Goal: Transaction & Acquisition: Book appointment/travel/reservation

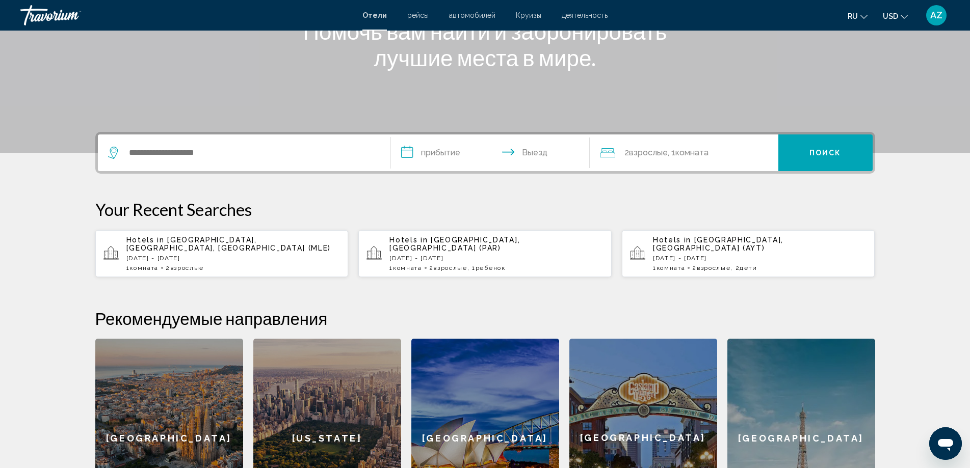
scroll to position [306, 0]
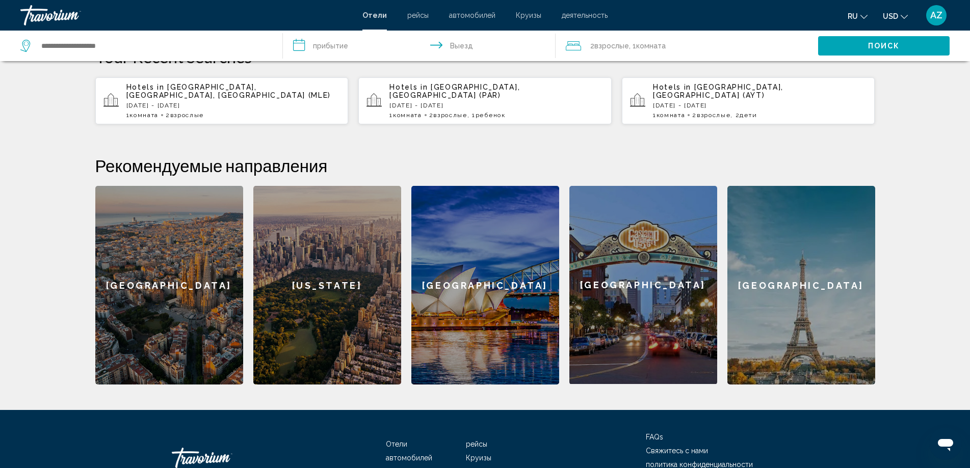
click at [712, 102] on div "Hotels in Antalya, Turkey (AYT) Sat, 30 Aug - Sat, 06 Sep 1 Комната номера 2 Вз…" at bounding box center [760, 101] width 214 height 36
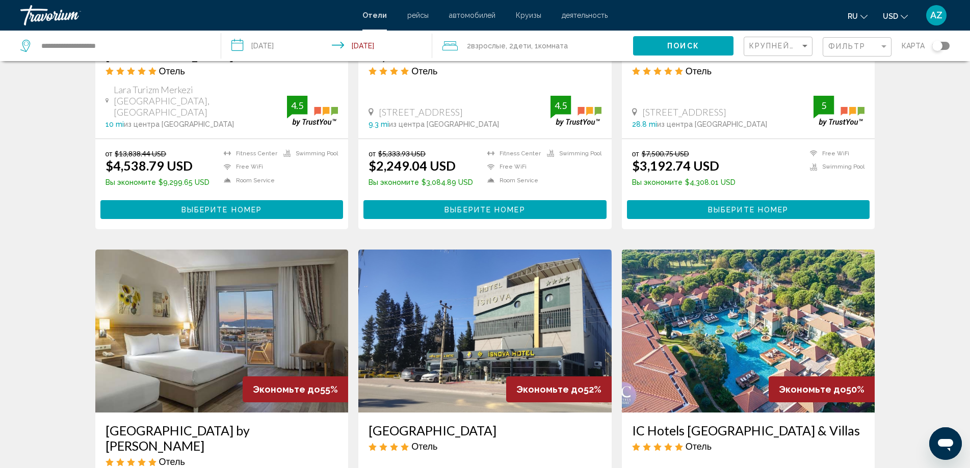
scroll to position [510, 0]
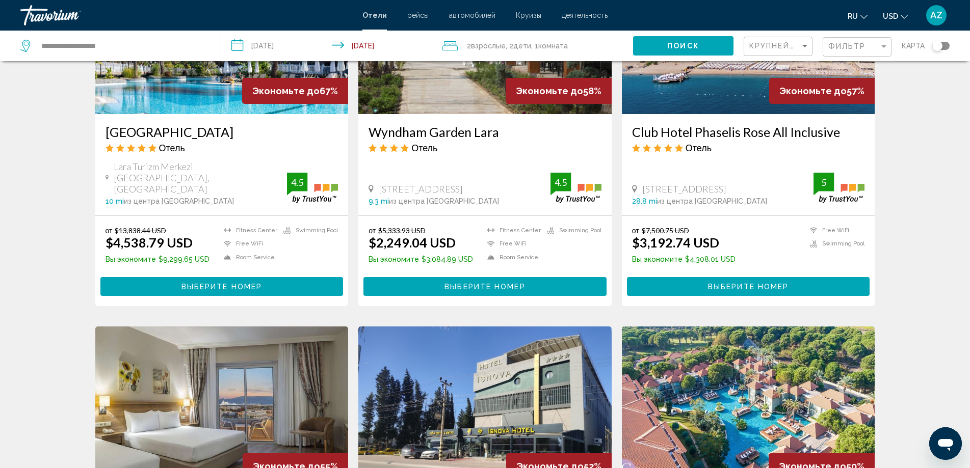
drag, startPoint x: 630, startPoint y: 132, endPoint x: 851, endPoint y: 128, distance: 220.7
click at [851, 128] on div "Club Hotel Phaselis Rose All Inclusive Отель Tekirova Mah Tekirova Cad No 17, K…" at bounding box center [748, 164] width 253 height 101
copy h3 "Club Hotel Phaselis Rose All Inclusive"
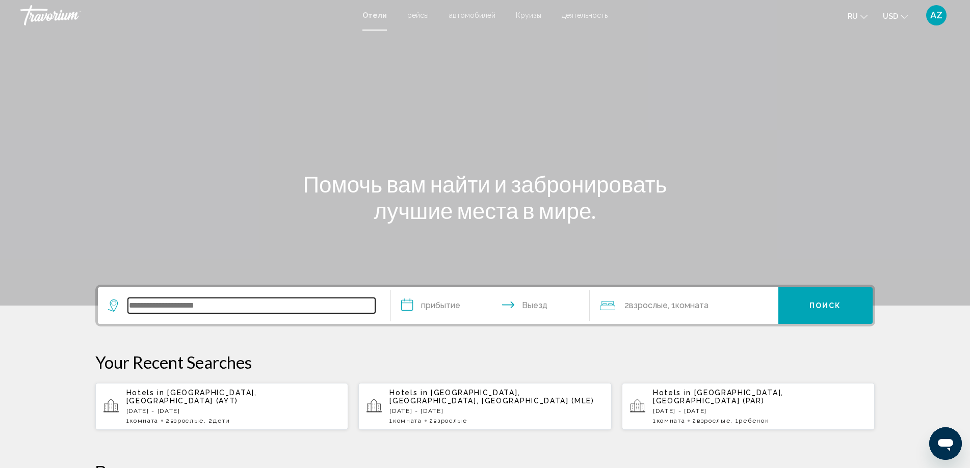
click at [180, 309] on input "Search widget" at bounding box center [251, 305] width 247 height 15
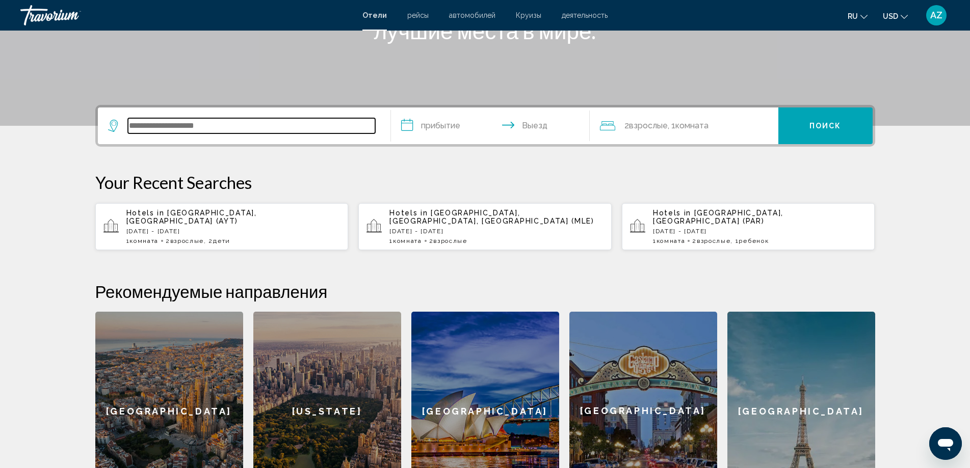
paste input "**********"
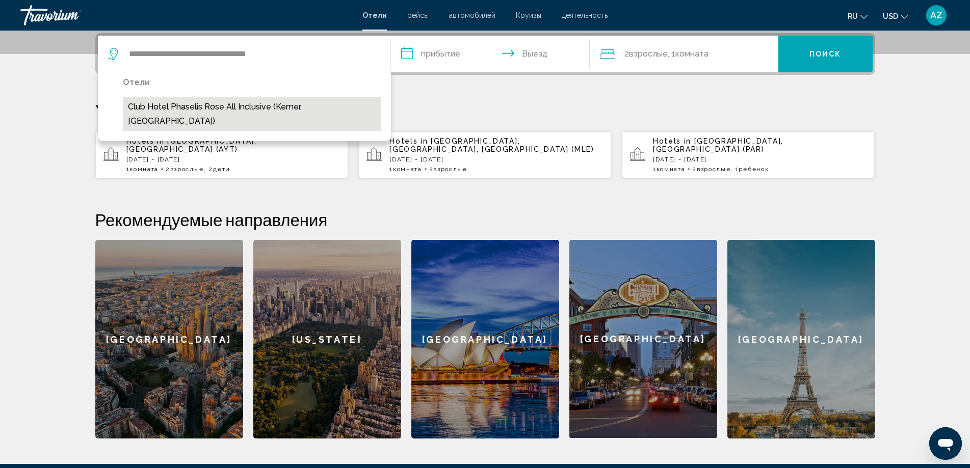
click at [304, 113] on button "Club Hotel Phaselis Rose All Inclusive (Kemer, TR)" at bounding box center [252, 114] width 258 height 34
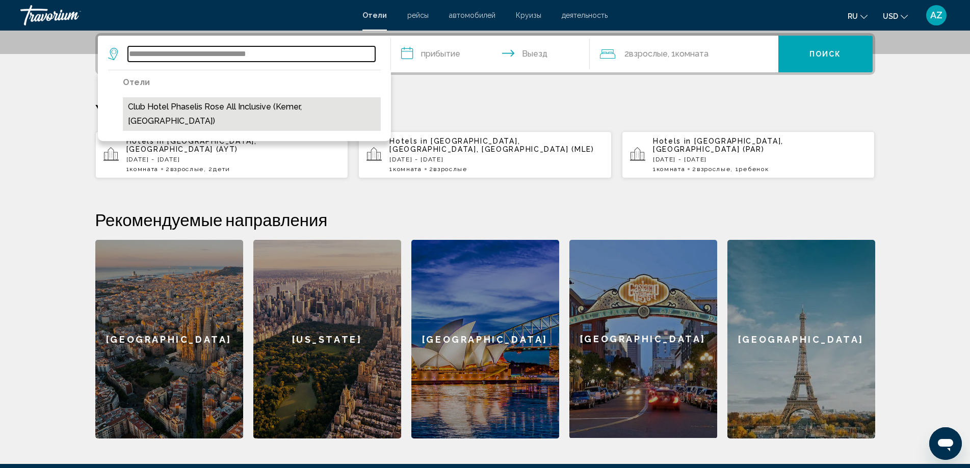
type input "**********"
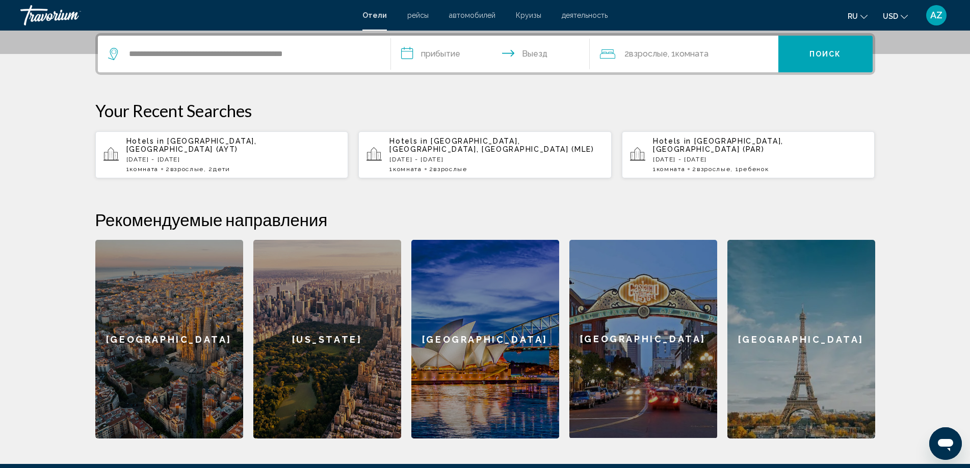
click at [451, 52] on input "**********" at bounding box center [492, 56] width 203 height 40
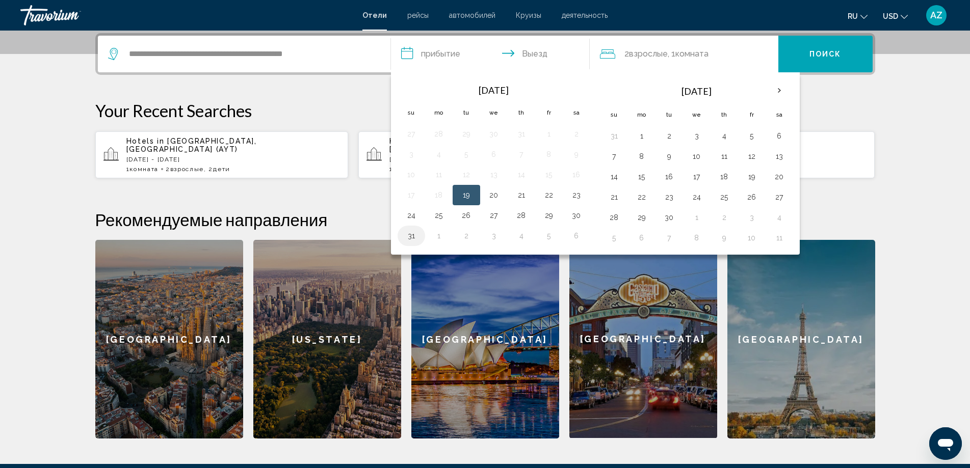
click at [411, 238] on button "31" at bounding box center [411, 236] width 16 height 14
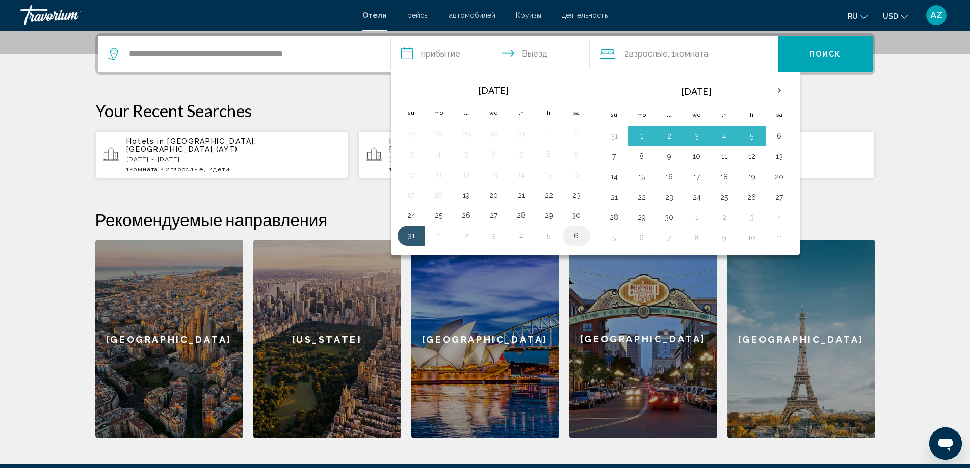
click at [571, 236] on button "6" at bounding box center [576, 236] width 16 height 14
type input "**********"
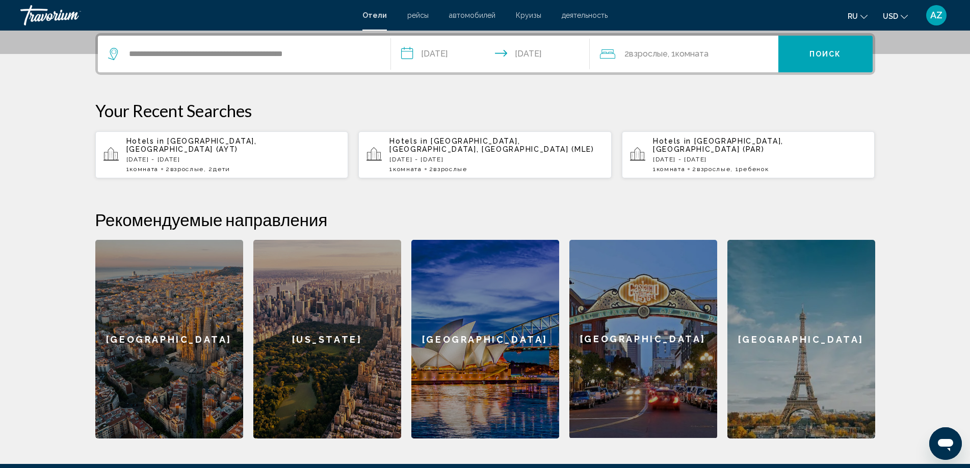
click at [763, 61] on div "2 Взрослый Взрослые , 1 Комната номера" at bounding box center [689, 54] width 178 height 37
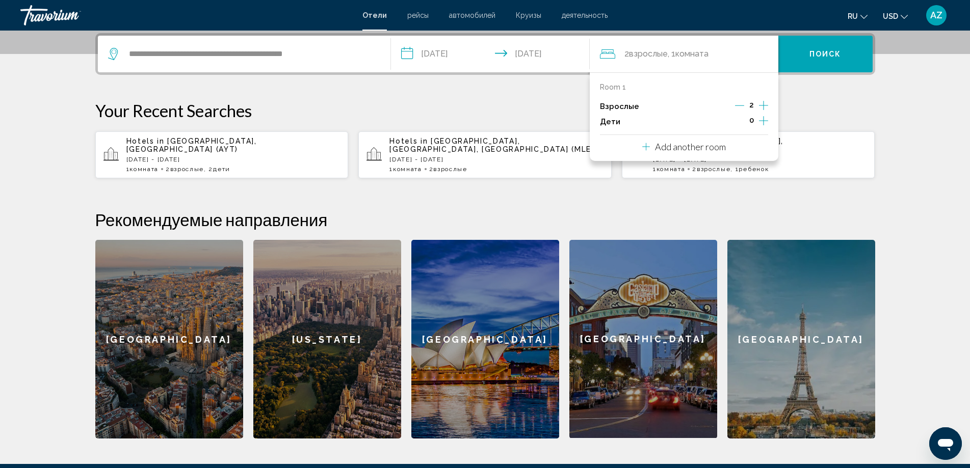
click at [764, 119] on icon "Increment children" at bounding box center [763, 120] width 9 height 9
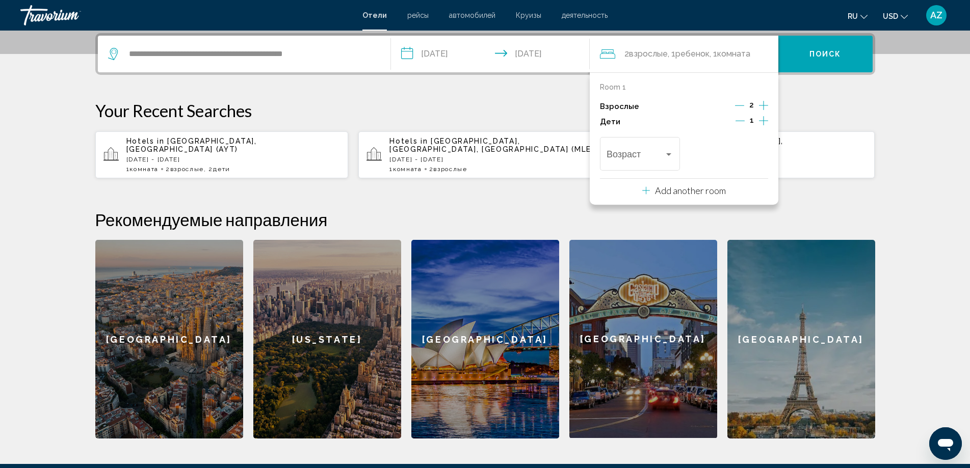
click at [764, 119] on icon "Increment children" at bounding box center [763, 120] width 9 height 9
click at [662, 153] on span "Travelers: 2 adults, 2 children" at bounding box center [636, 156] width 58 height 10
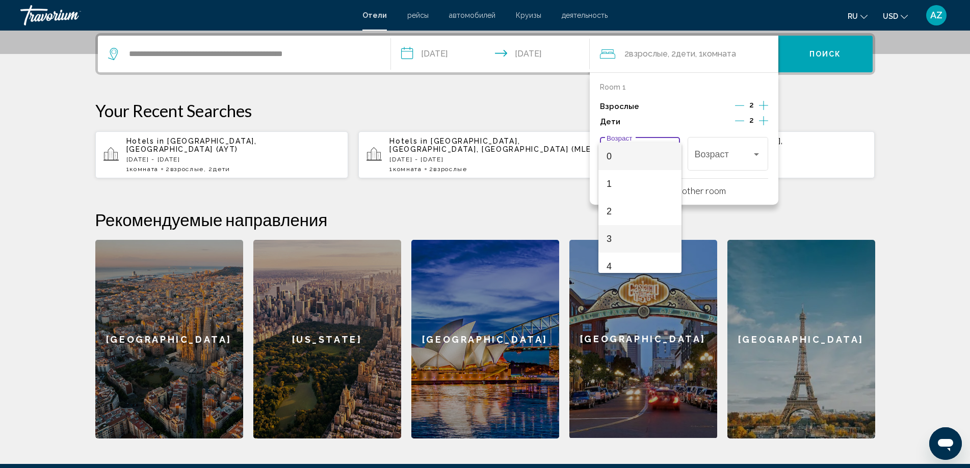
click at [615, 239] on span "3" at bounding box center [640, 239] width 67 height 28
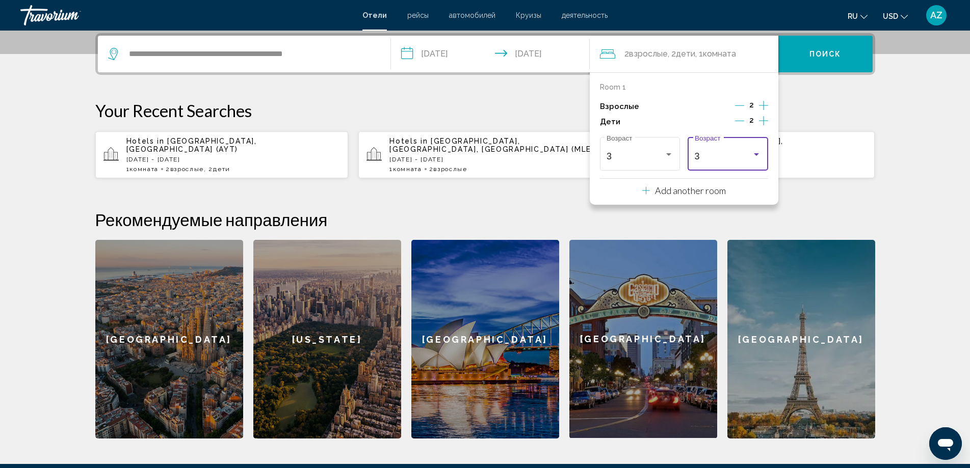
click at [759, 156] on div "Travelers: 2 adults, 2 children" at bounding box center [756, 154] width 9 height 8
click at [717, 174] on span "9" at bounding box center [728, 169] width 67 height 28
click at [831, 46] on button "Поиск" at bounding box center [825, 54] width 94 height 37
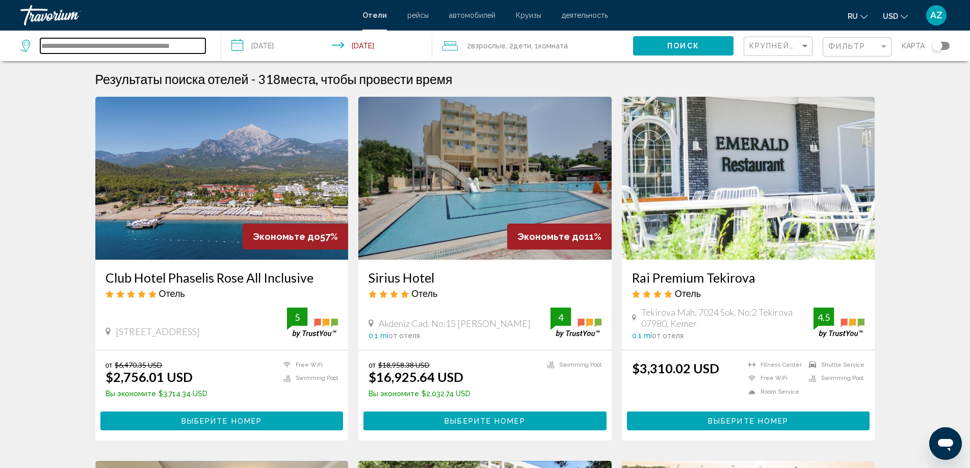
scroll to position [0, 1]
drag, startPoint x: 42, startPoint y: 48, endPoint x: 226, endPoint y: 44, distance: 184.1
click at [226, 44] on div "**********" at bounding box center [485, 46] width 970 height 31
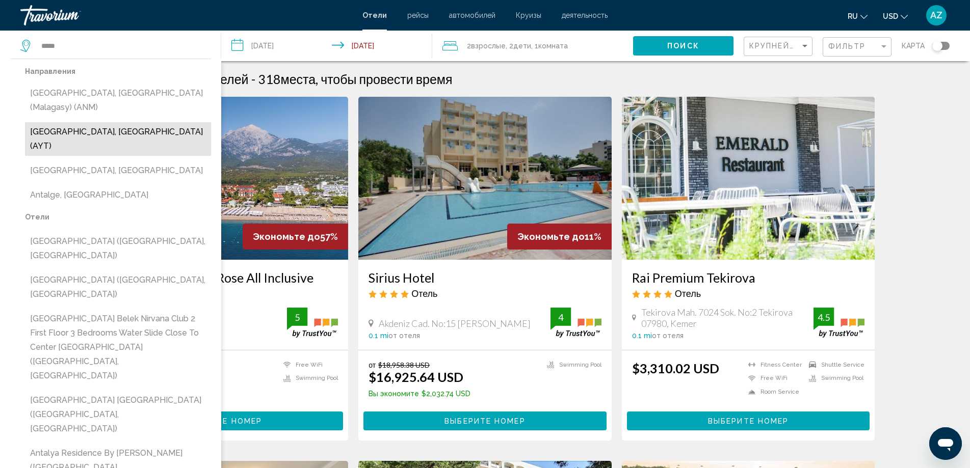
click at [185, 122] on button "Antalya, Turkey (AYT)" at bounding box center [118, 139] width 186 height 34
type input "**********"
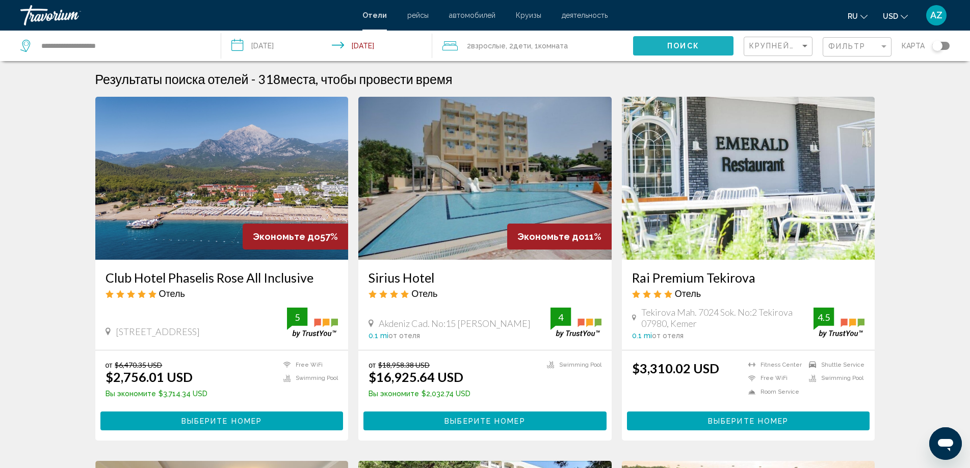
click at [700, 46] on button "Поиск" at bounding box center [683, 45] width 100 height 19
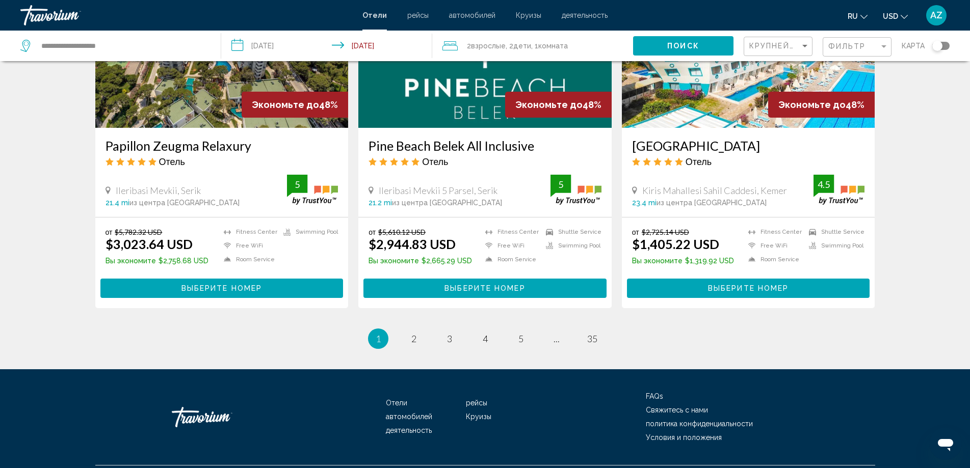
scroll to position [1059, 0]
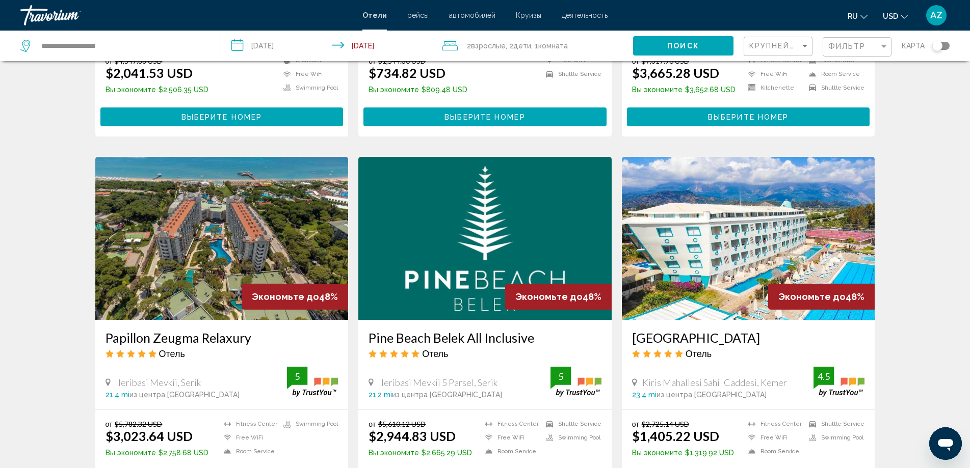
click at [544, 45] on span "Комната" at bounding box center [553, 46] width 30 height 8
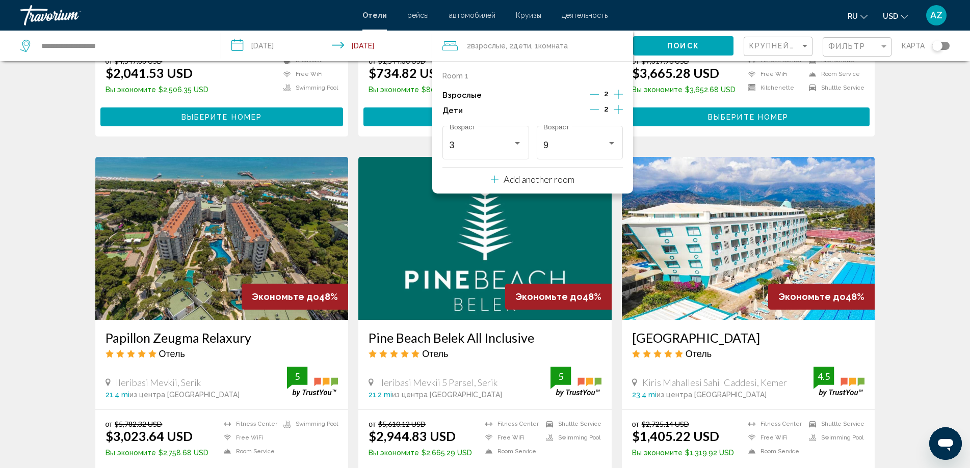
click at [592, 106] on icon "Decrement children" at bounding box center [594, 109] width 9 height 9
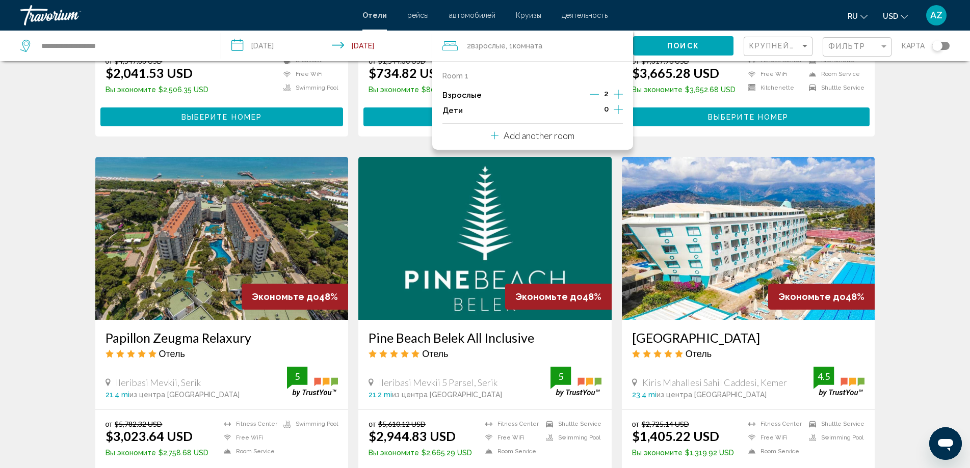
click at [685, 38] on button "Поиск" at bounding box center [683, 45] width 100 height 19
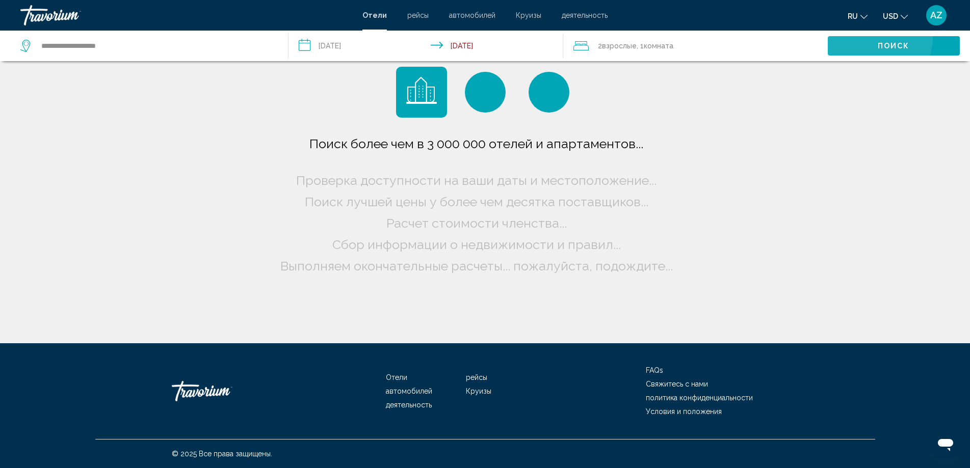
scroll to position [0, 0]
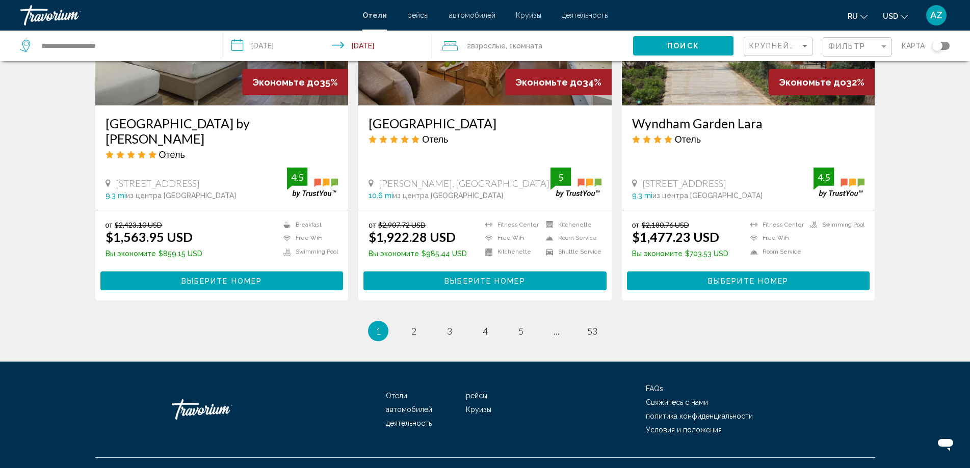
scroll to position [1266, 0]
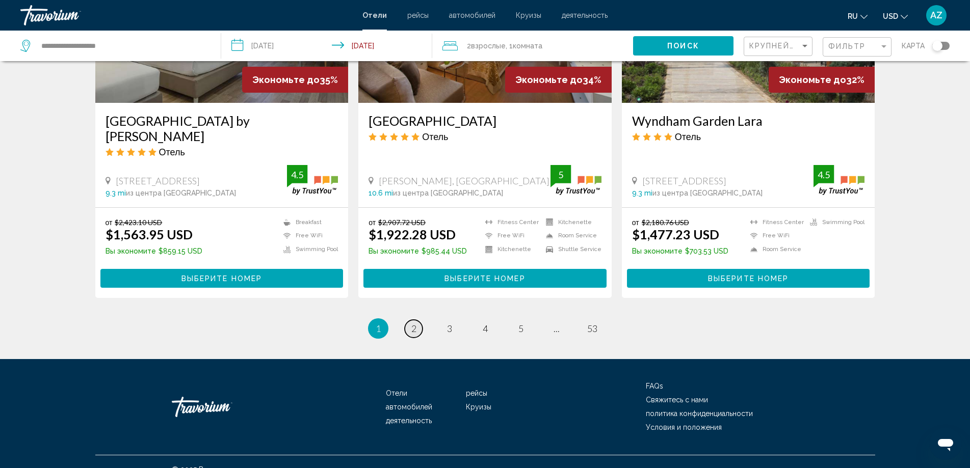
click at [415, 323] on span "2" at bounding box center [413, 328] width 5 height 11
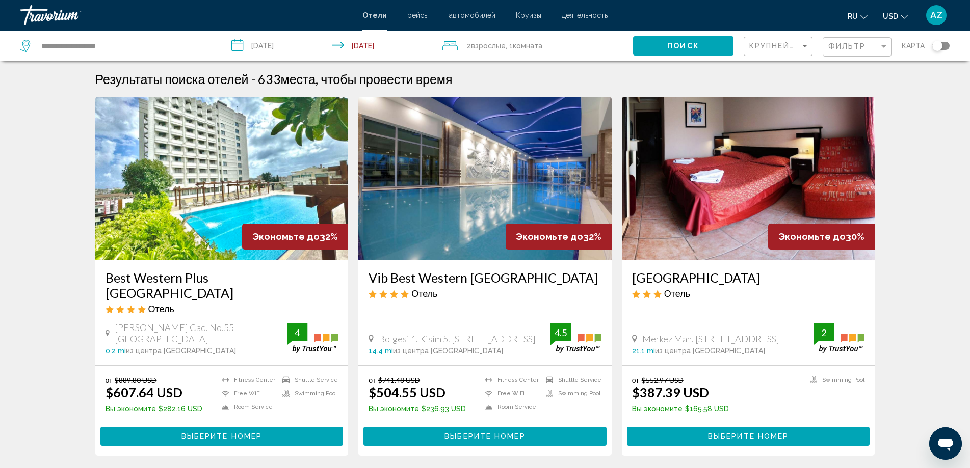
click at [64, 18] on div "Travorium" at bounding box center [71, 15] width 102 height 20
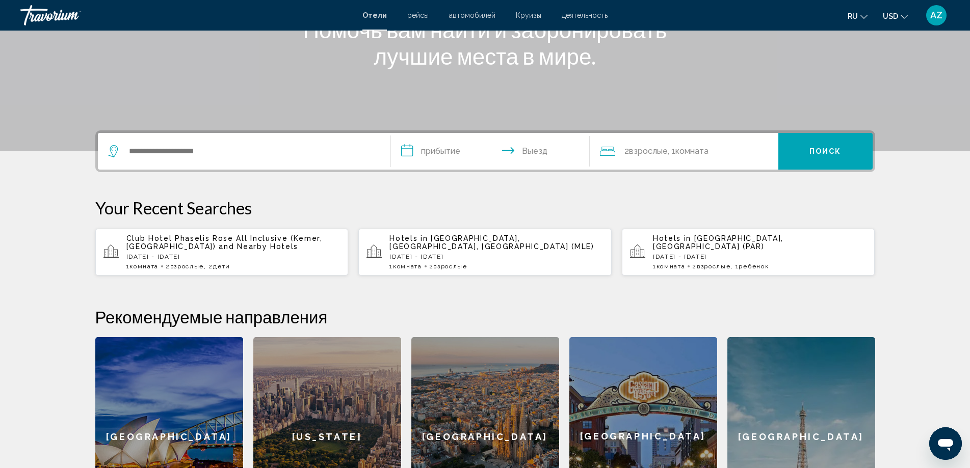
scroll to position [153, 0]
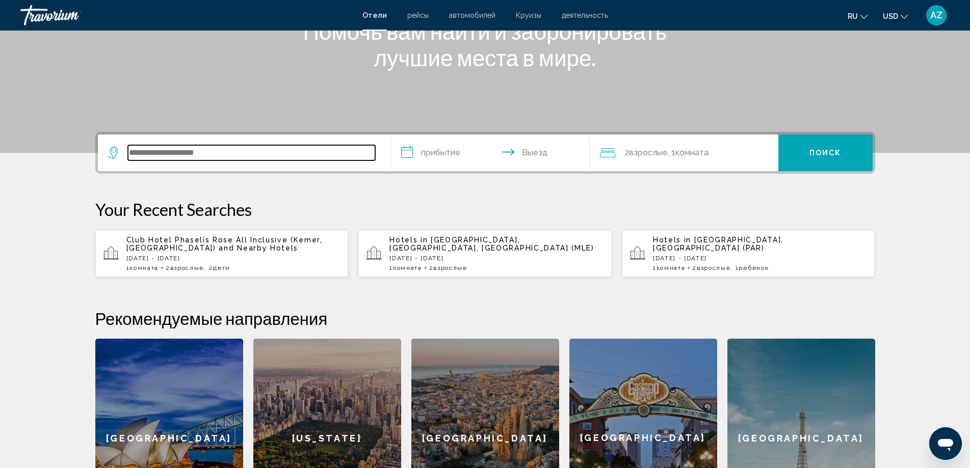
click at [217, 151] on input "Search widget" at bounding box center [251, 152] width 247 height 15
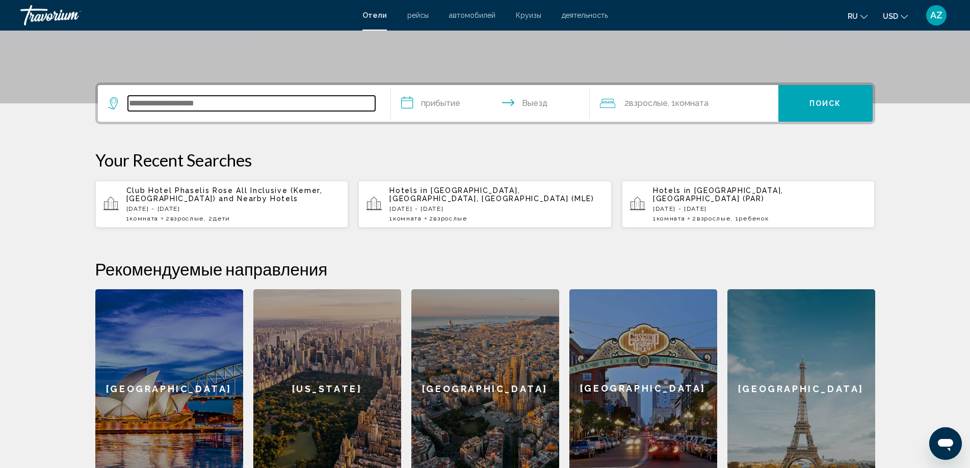
scroll to position [252, 0]
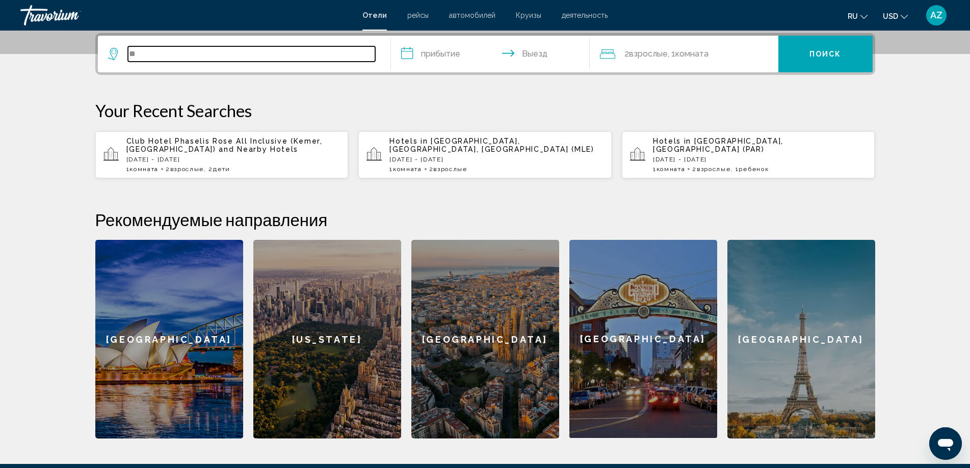
type input "*"
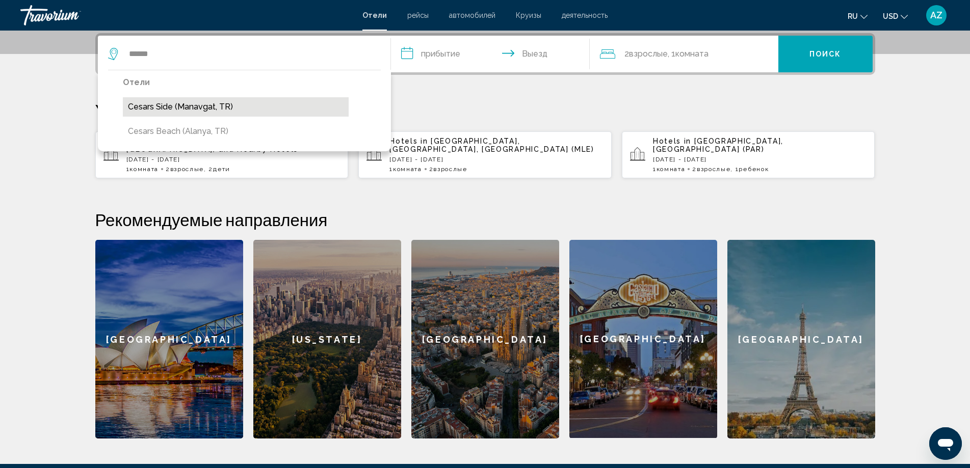
click at [252, 106] on button "Cesars Side (Manavgat, TR)" at bounding box center [236, 106] width 226 height 19
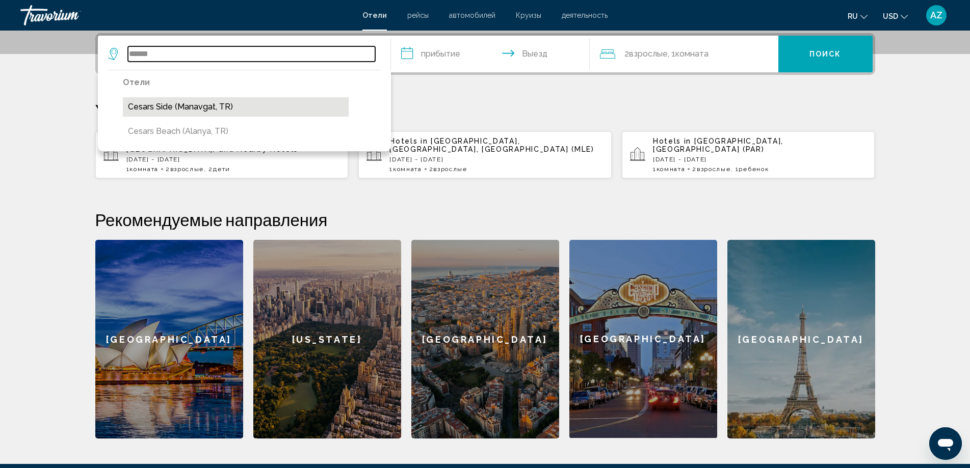
type input "**********"
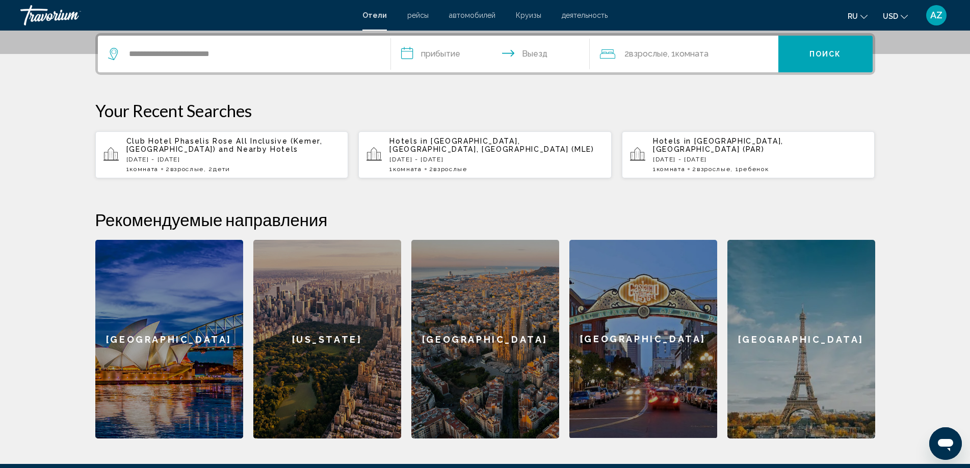
click at [441, 50] on input "**********" at bounding box center [492, 56] width 203 height 40
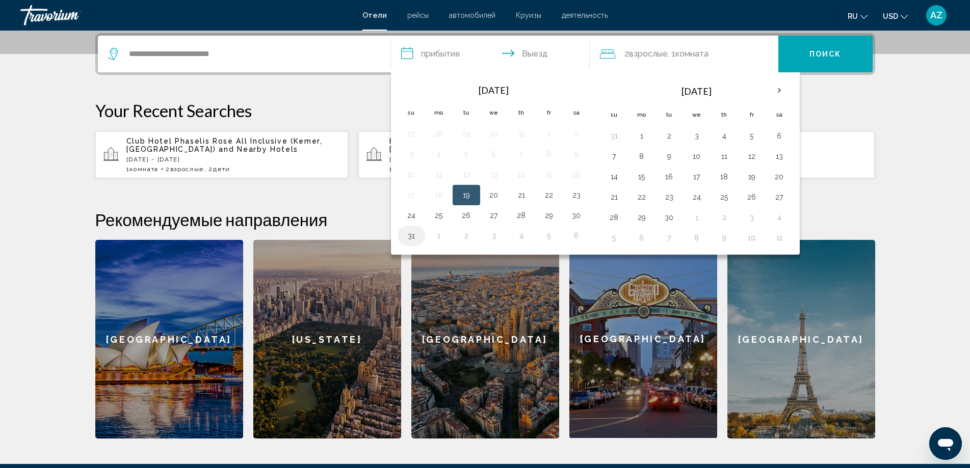
click at [420, 237] on td "31" at bounding box center [412, 236] width 28 height 20
click at [576, 235] on button "6" at bounding box center [576, 236] width 16 height 14
click at [412, 233] on button "31" at bounding box center [411, 236] width 16 height 14
type input "**********"
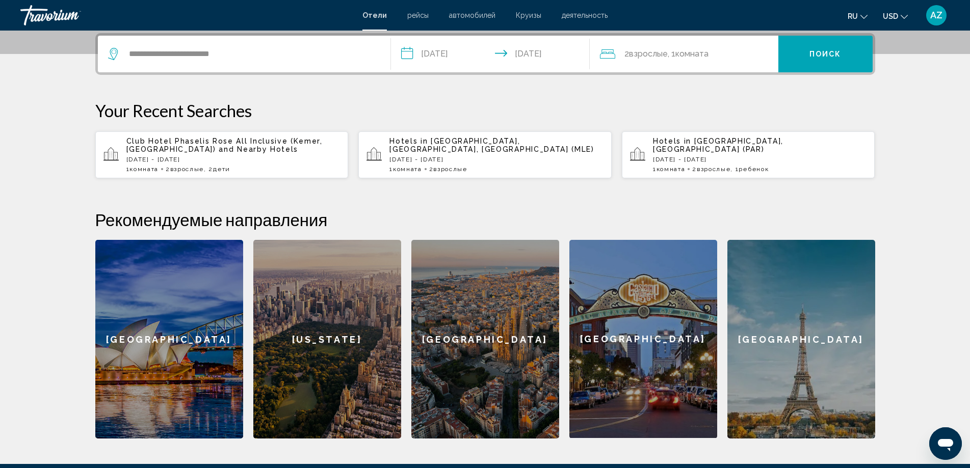
click at [819, 55] on span "Поиск" at bounding box center [825, 54] width 32 height 8
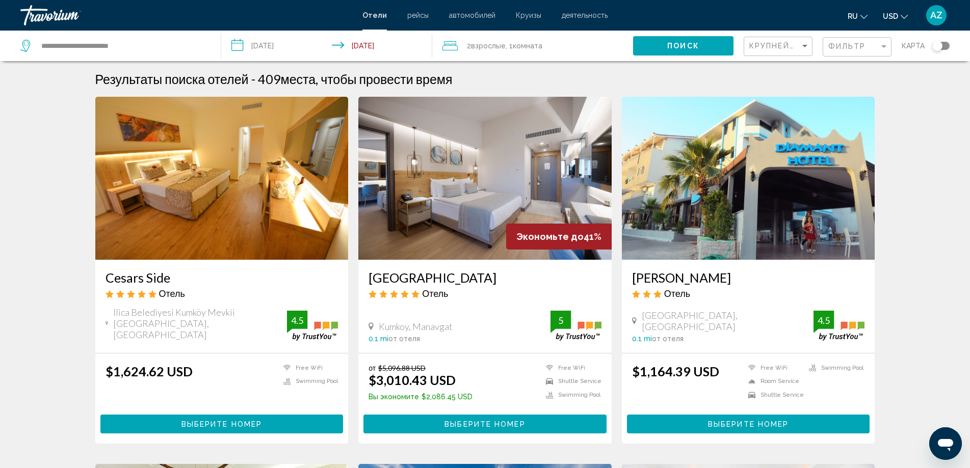
click at [212, 223] on img "Main content" at bounding box center [221, 178] width 253 height 163
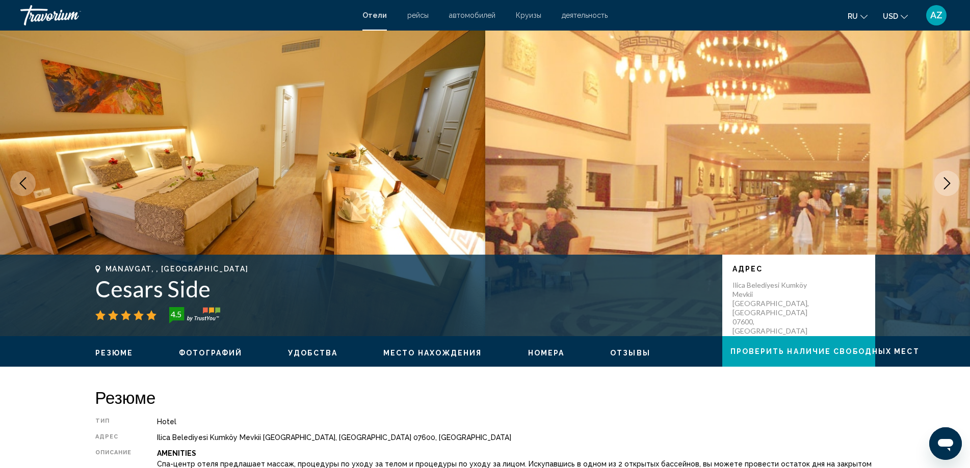
click at [950, 181] on icon "Next image" at bounding box center [947, 183] width 12 height 12
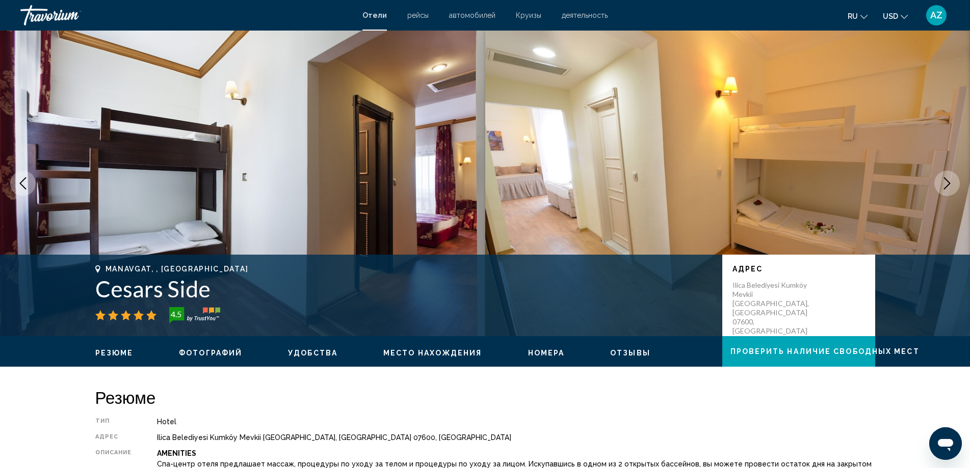
click at [950, 181] on icon "Next image" at bounding box center [947, 183] width 12 height 12
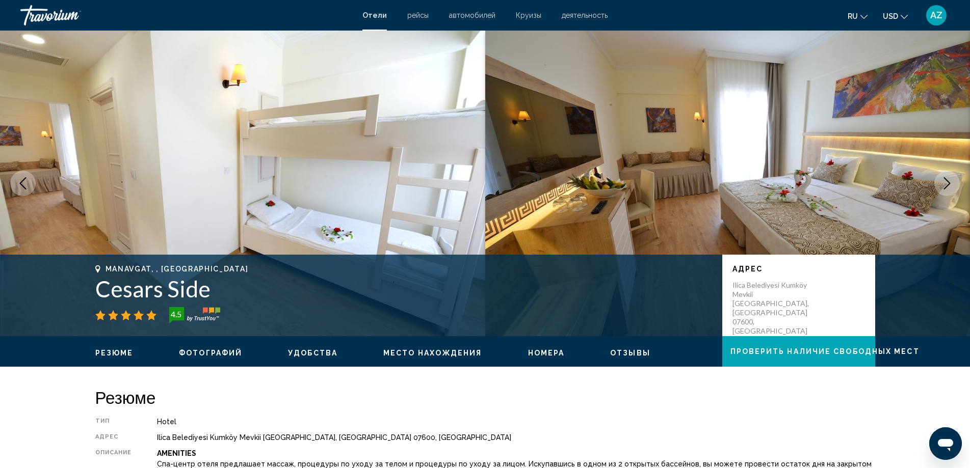
click at [950, 181] on icon "Next image" at bounding box center [947, 183] width 12 height 12
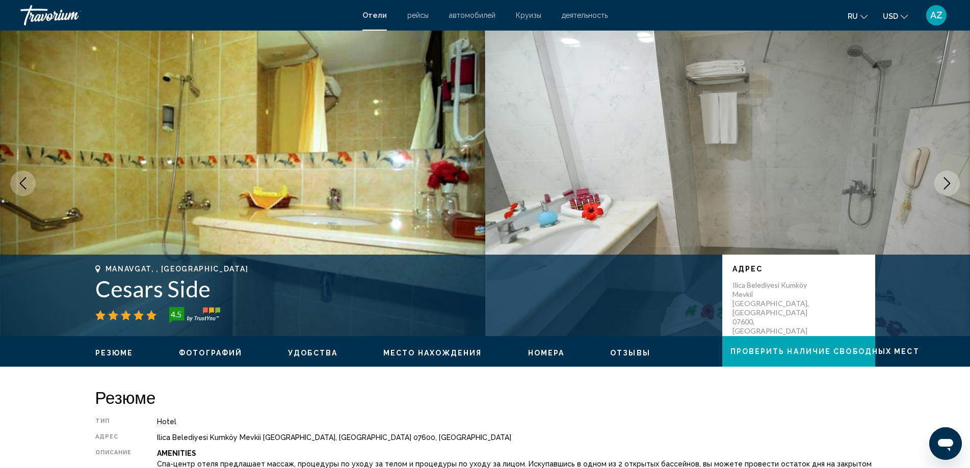
click at [950, 181] on icon "Next image" at bounding box center [947, 183] width 12 height 12
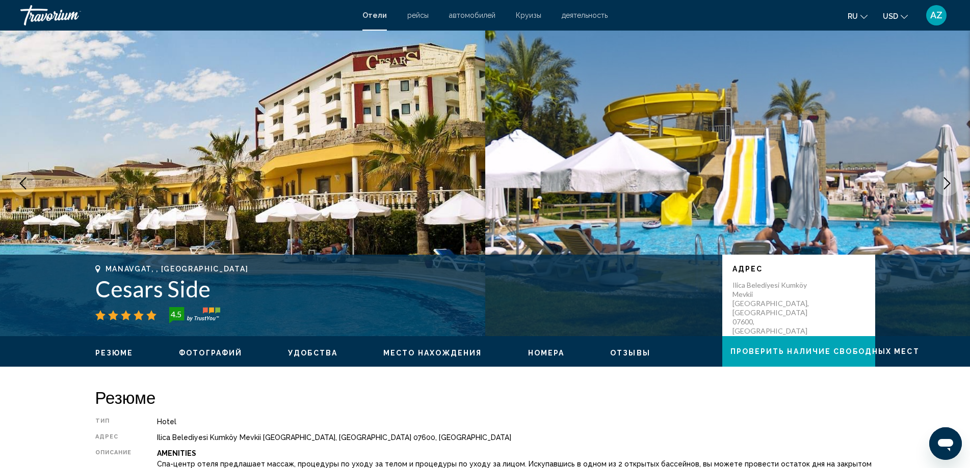
click at [950, 181] on icon "Next image" at bounding box center [947, 183] width 12 height 12
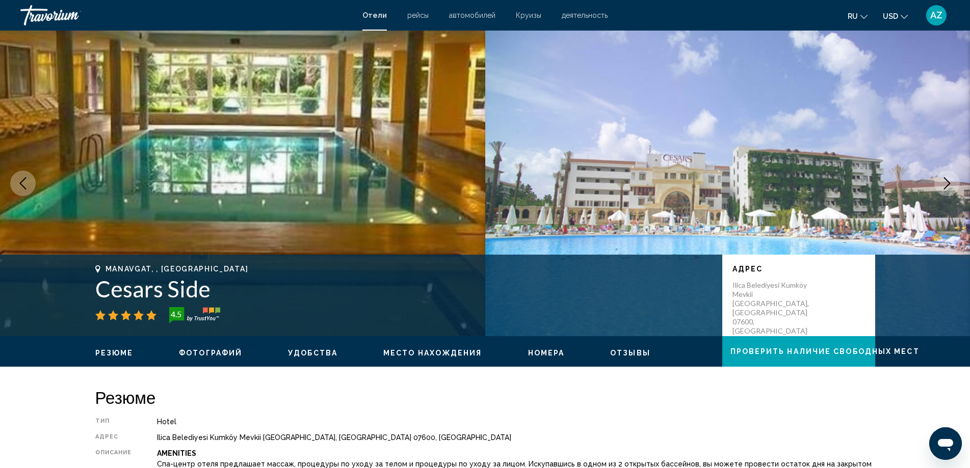
click at [950, 181] on icon "Next image" at bounding box center [947, 183] width 12 height 12
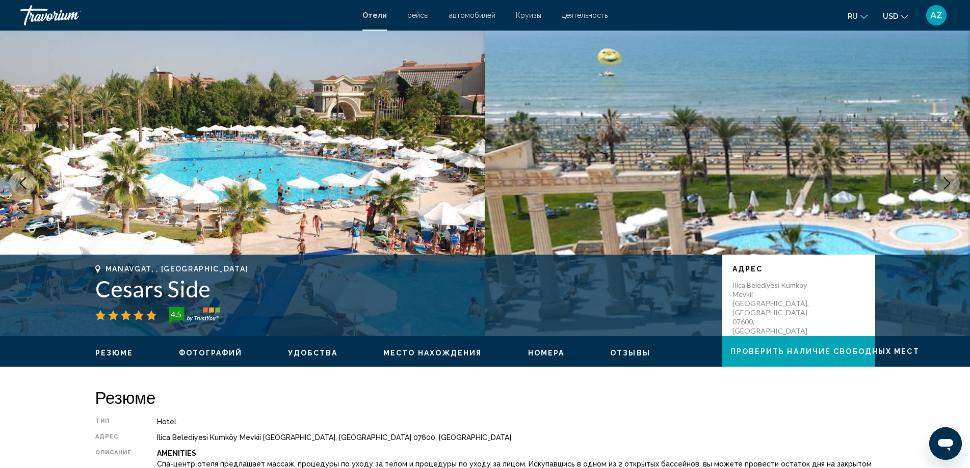
click at [950, 181] on icon "Next image" at bounding box center [947, 183] width 12 height 12
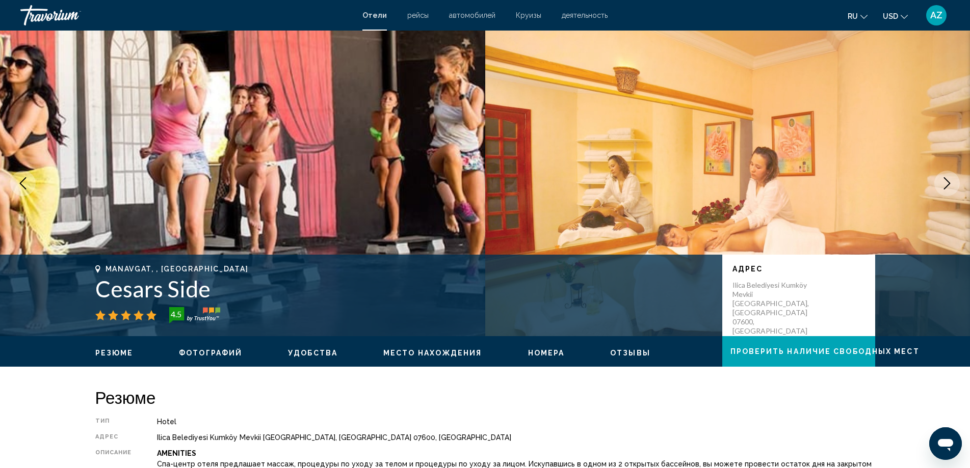
click at [950, 181] on icon "Next image" at bounding box center [947, 183] width 12 height 12
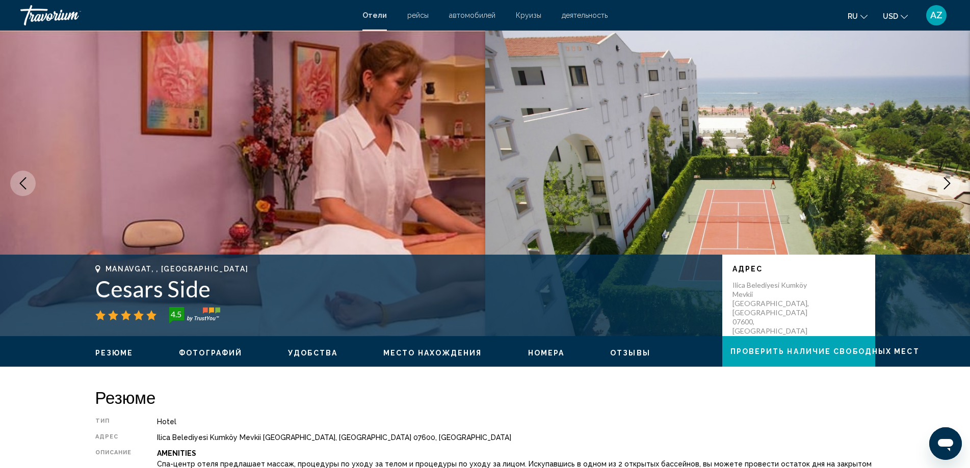
click at [950, 181] on icon "Next image" at bounding box center [947, 183] width 12 height 12
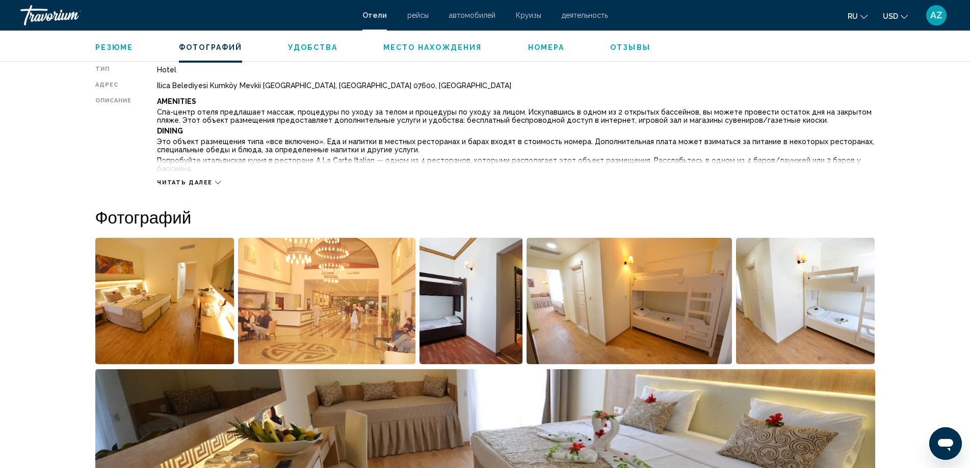
scroll to position [216, 0]
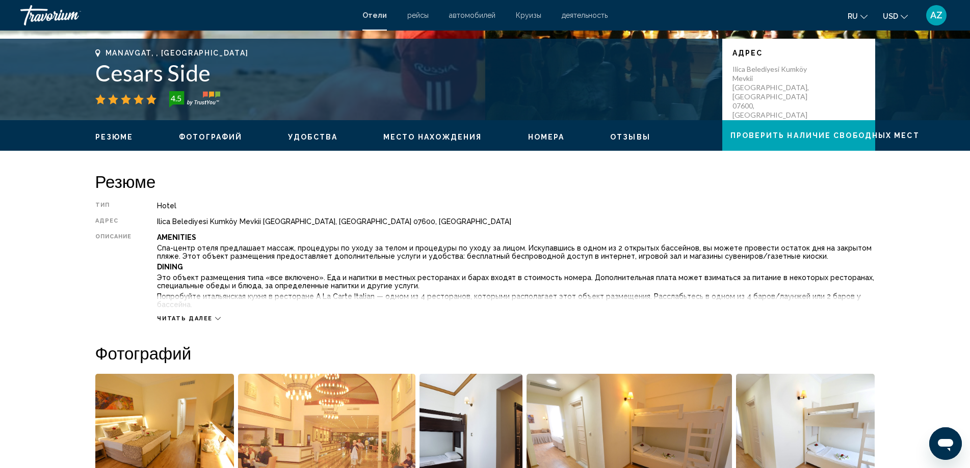
click at [218, 132] on ul "Резюме Фотографий Удобства Место нахождения Номера Отзывы Проверить наличие сво…" at bounding box center [485, 135] width 780 height 11
click at [197, 321] on span "Читать далее" at bounding box center [185, 319] width 56 height 7
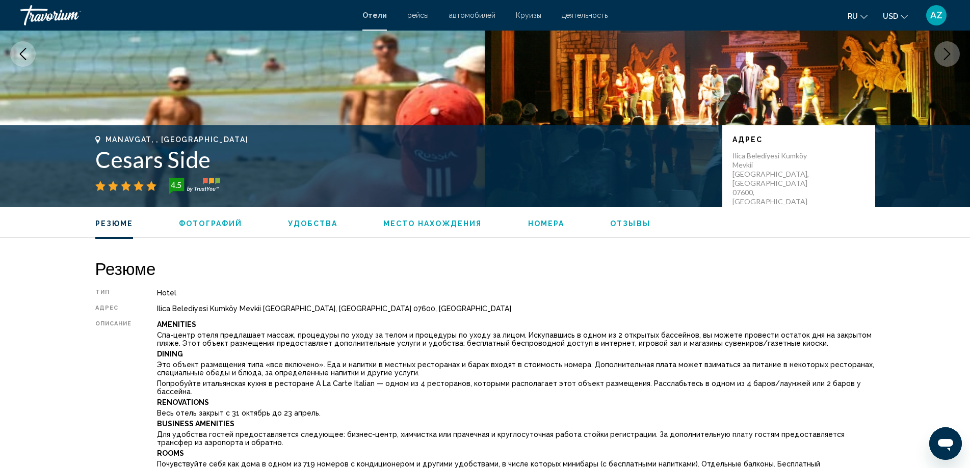
scroll to position [64, 0]
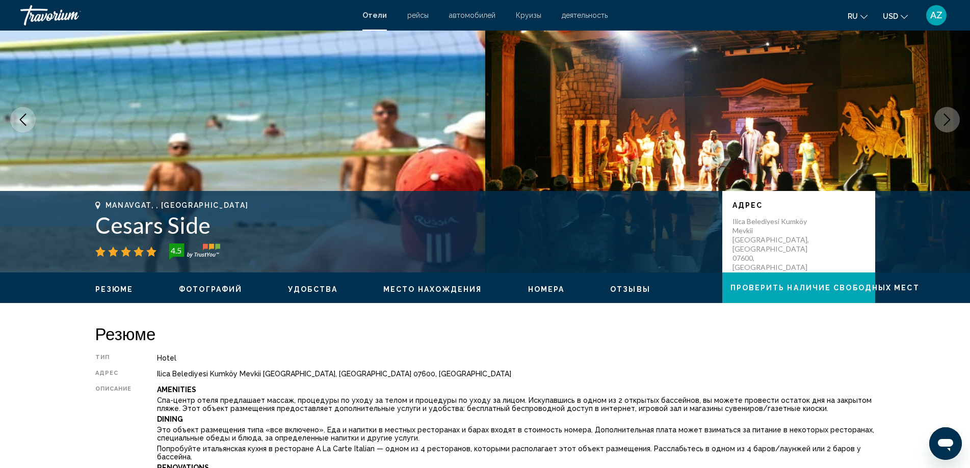
click at [13, 126] on button "Previous image" at bounding box center [22, 119] width 25 height 25
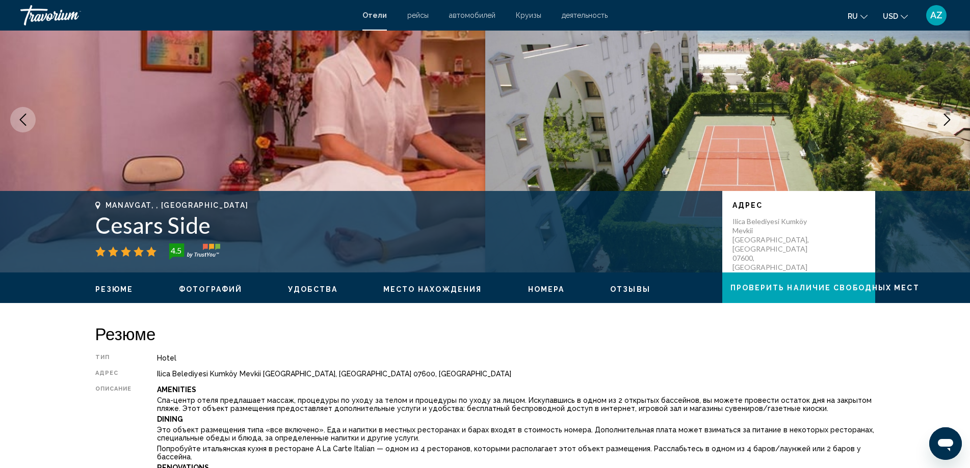
click at [22, 119] on icon "Previous image" at bounding box center [23, 120] width 12 height 12
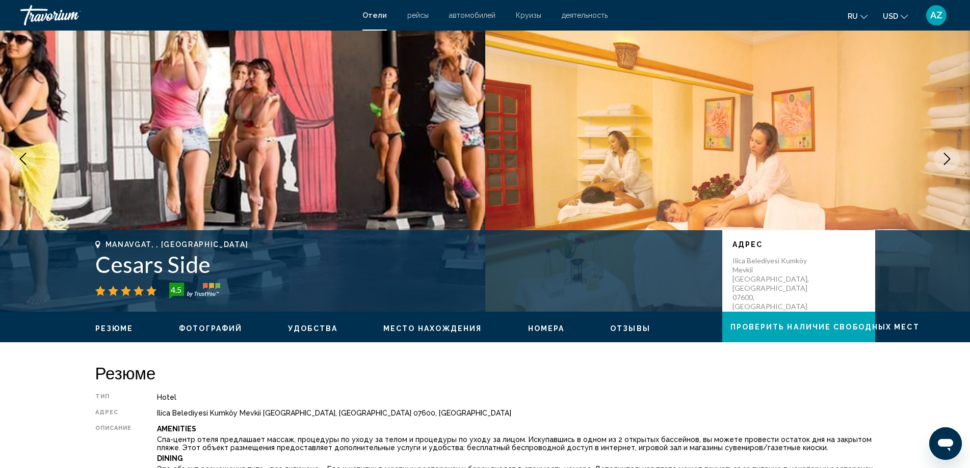
scroll to position [0, 0]
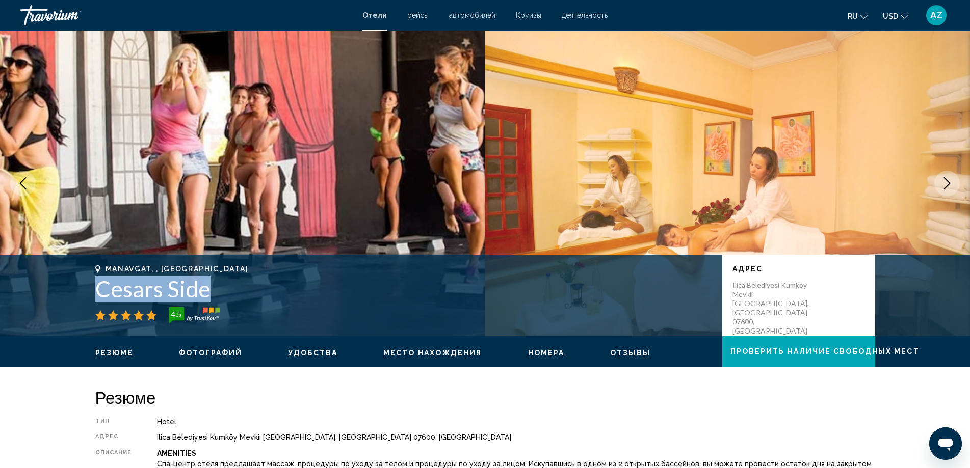
drag, startPoint x: 94, startPoint y: 287, endPoint x: 207, endPoint y: 283, distance: 113.2
click at [207, 283] on div "Manavgat, , Turkey Cesars Side 4.5 адрес Ilica Belediyesi Kumköy Mevkii Gömeçli…" at bounding box center [485, 295] width 821 height 61
copy h1 "Cesars Side"
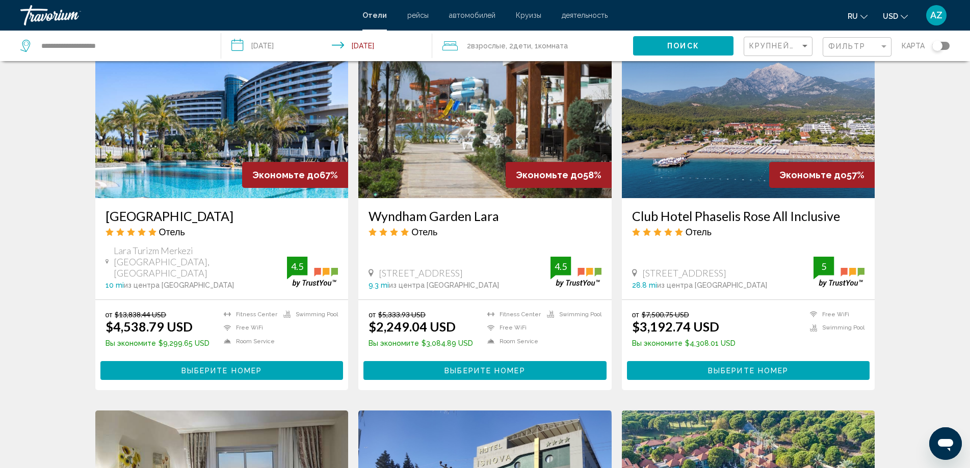
scroll to position [408, 0]
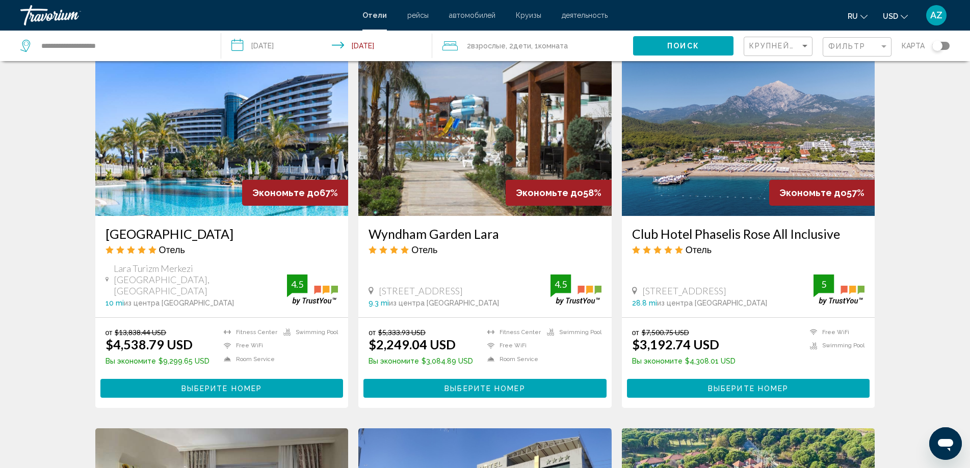
click at [920, 238] on div "Результаты поиска отелей - 396 места, чтобы провести время Экономьте до 84% Pap…" at bounding box center [485, 434] width 970 height 1540
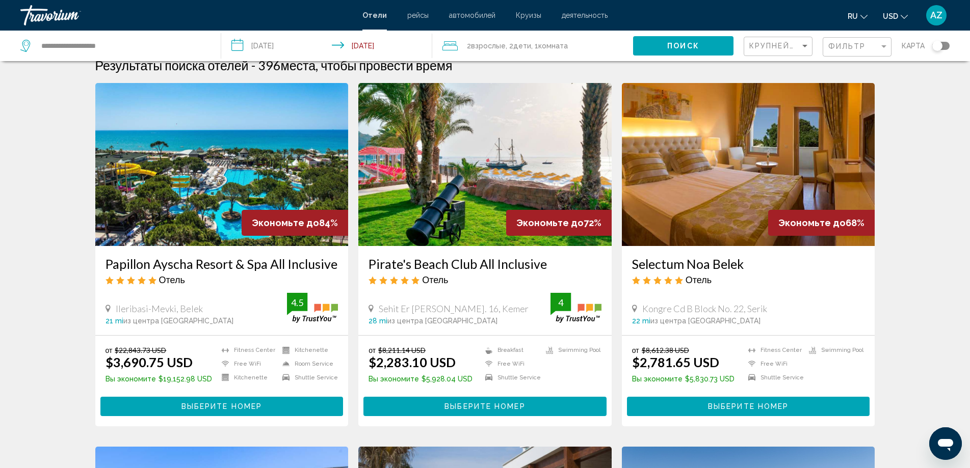
scroll to position [0, 0]
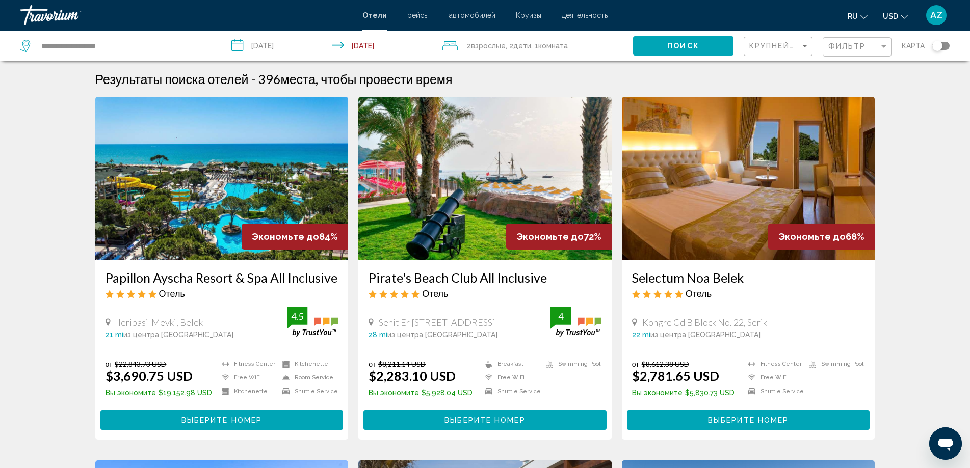
click at [282, 43] on input "**********" at bounding box center [328, 48] width 215 height 34
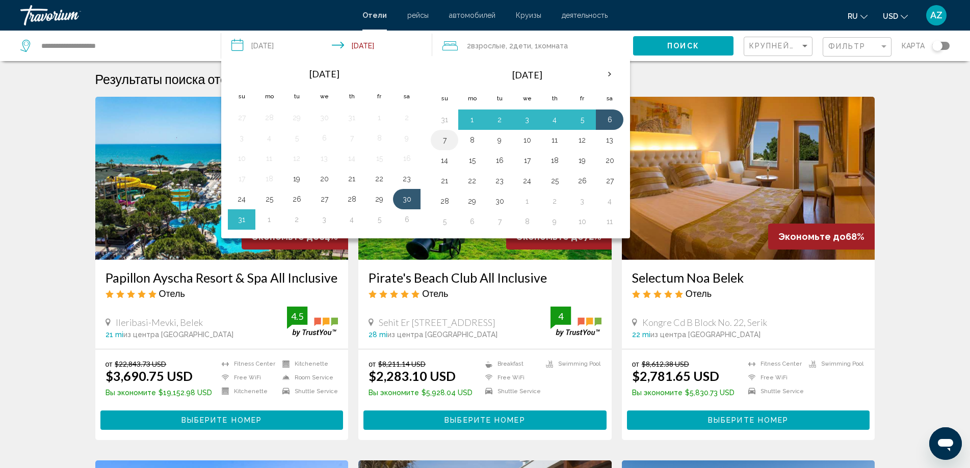
click at [446, 144] on button "7" at bounding box center [444, 140] width 16 height 14
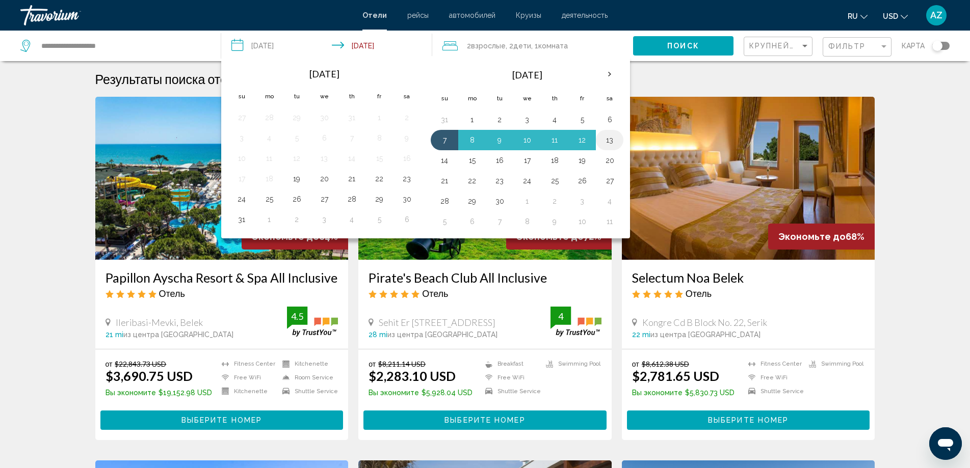
click at [616, 136] on button "13" at bounding box center [609, 140] width 16 height 14
type input "**********"
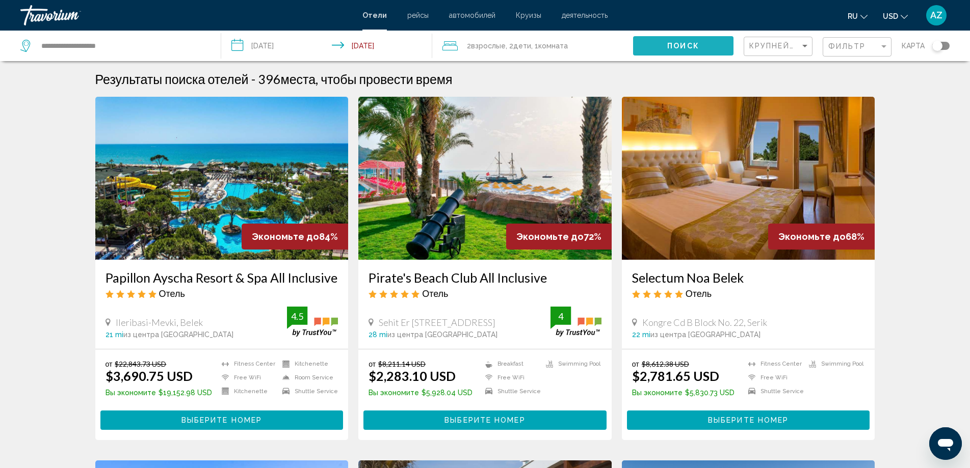
click at [681, 50] on button "Поиск" at bounding box center [683, 45] width 100 height 19
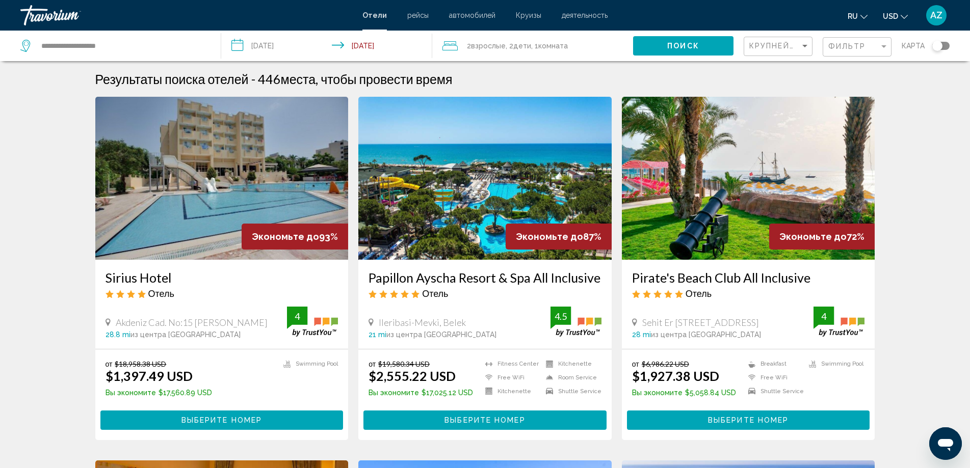
click at [216, 190] on img "Main content" at bounding box center [221, 178] width 253 height 163
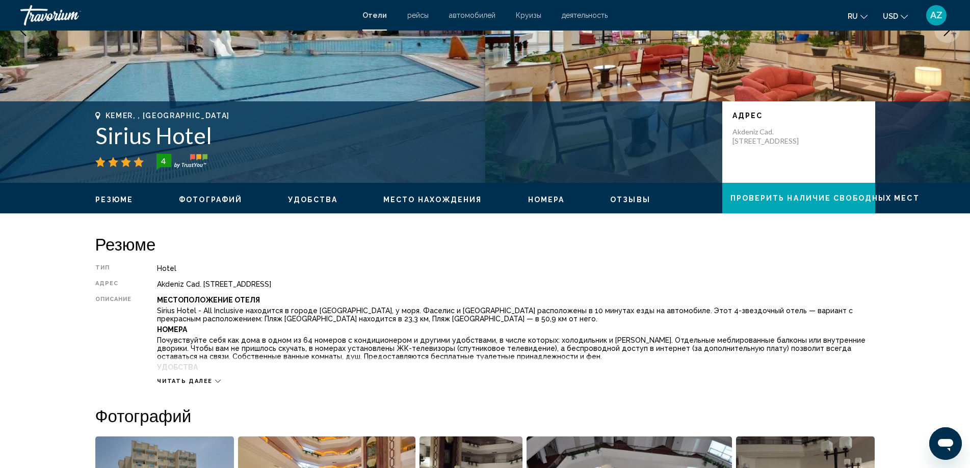
scroll to position [153, 0]
drag, startPoint x: 98, startPoint y: 135, endPoint x: 219, endPoint y: 133, distance: 121.3
click at [219, 133] on h1 "Sirius Hotel" at bounding box center [403, 136] width 617 height 27
copy h1 "Sirius Hotel"
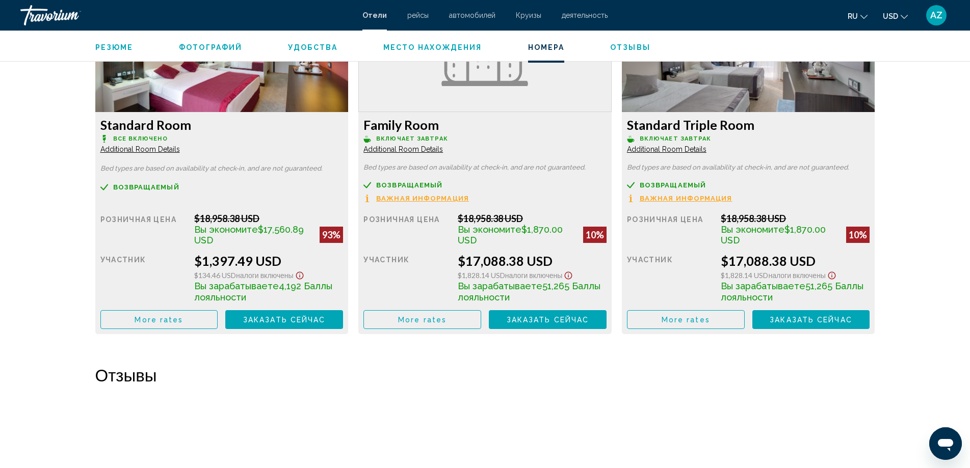
scroll to position [1478, 0]
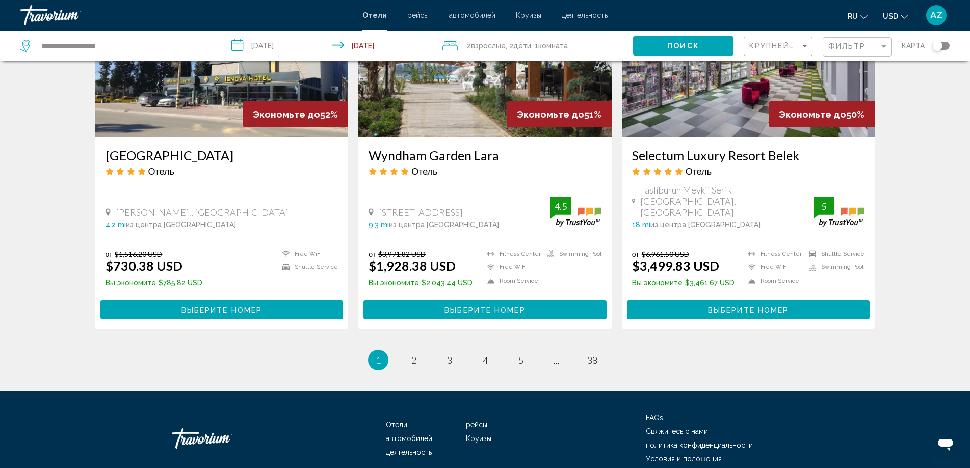
scroll to position [1266, 0]
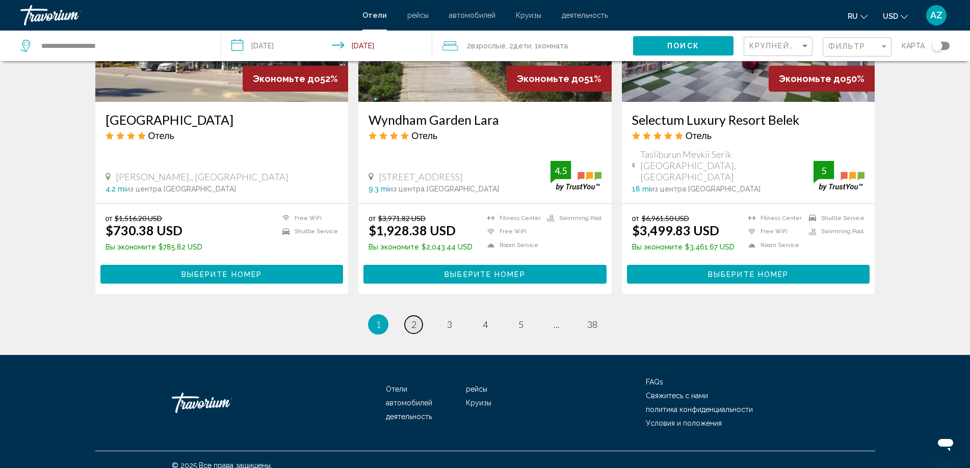
click at [416, 319] on span "2" at bounding box center [413, 324] width 5 height 11
